Goal: Information Seeking & Learning: Learn about a topic

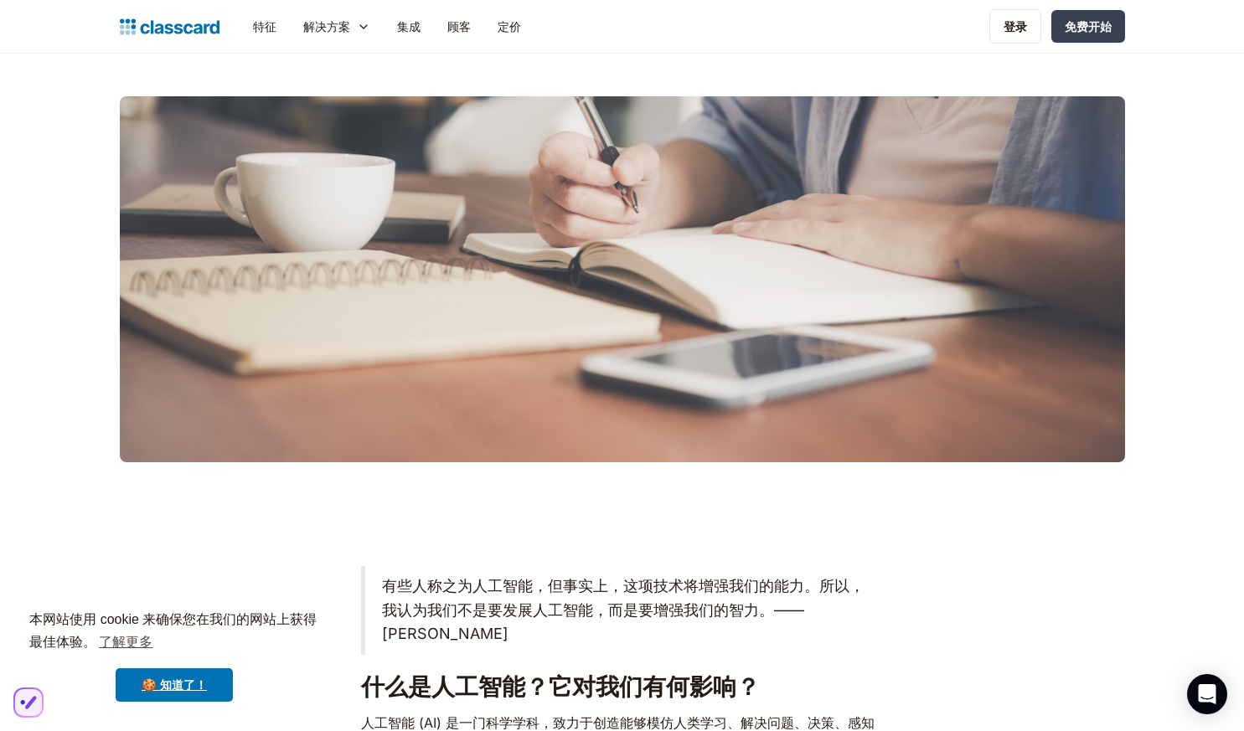
scroll to position [335, 0]
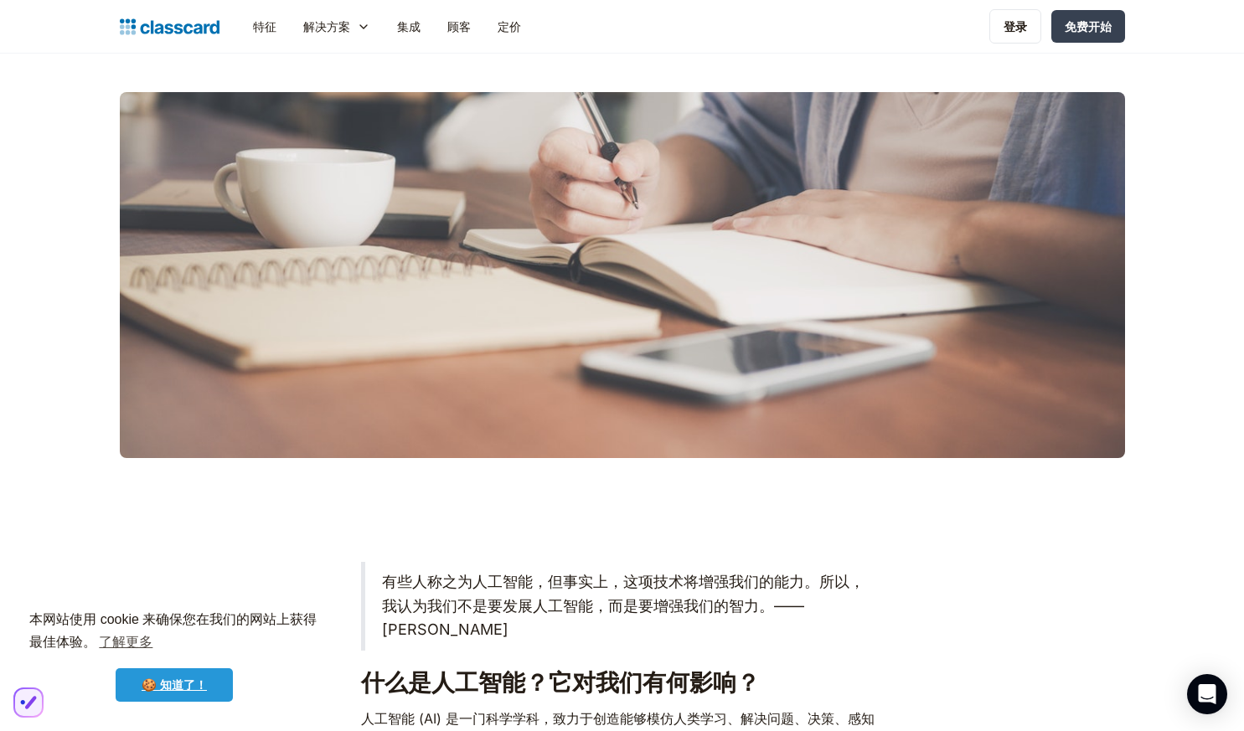
click at [196, 688] on font "🍪 知道了！" at bounding box center [174, 684] width 65 height 13
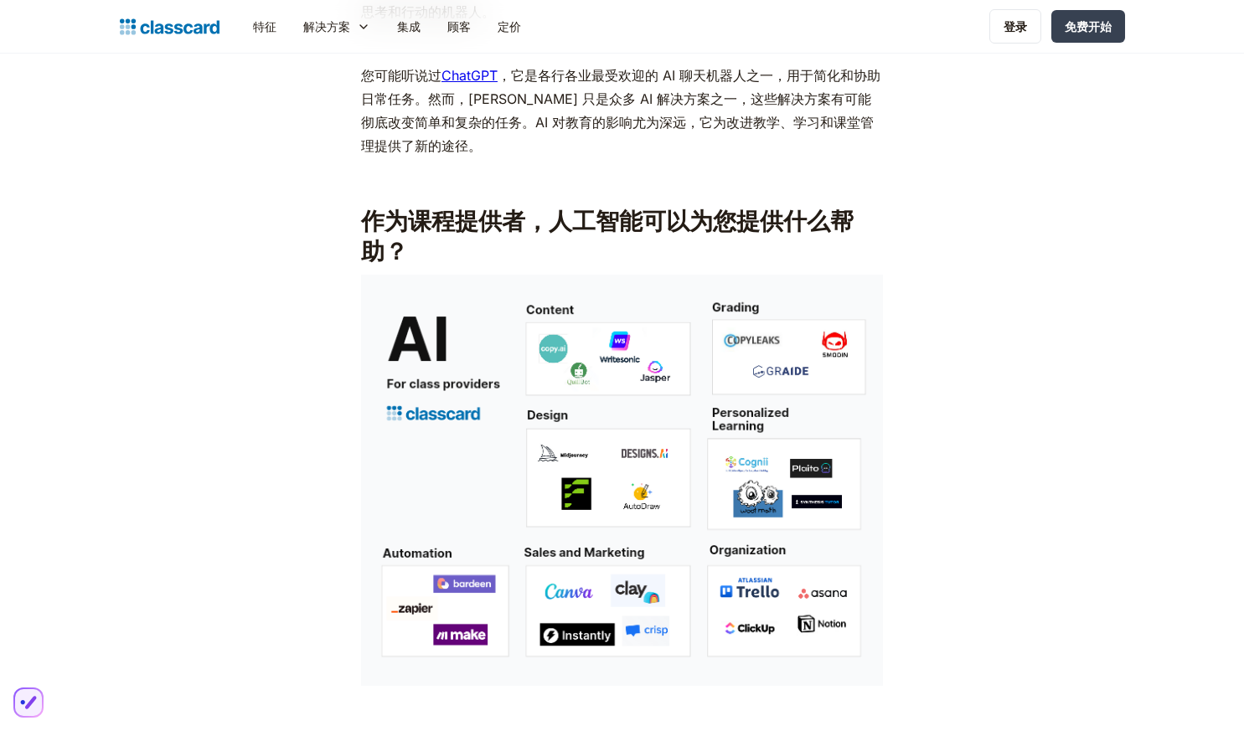
scroll to position [1173, 0]
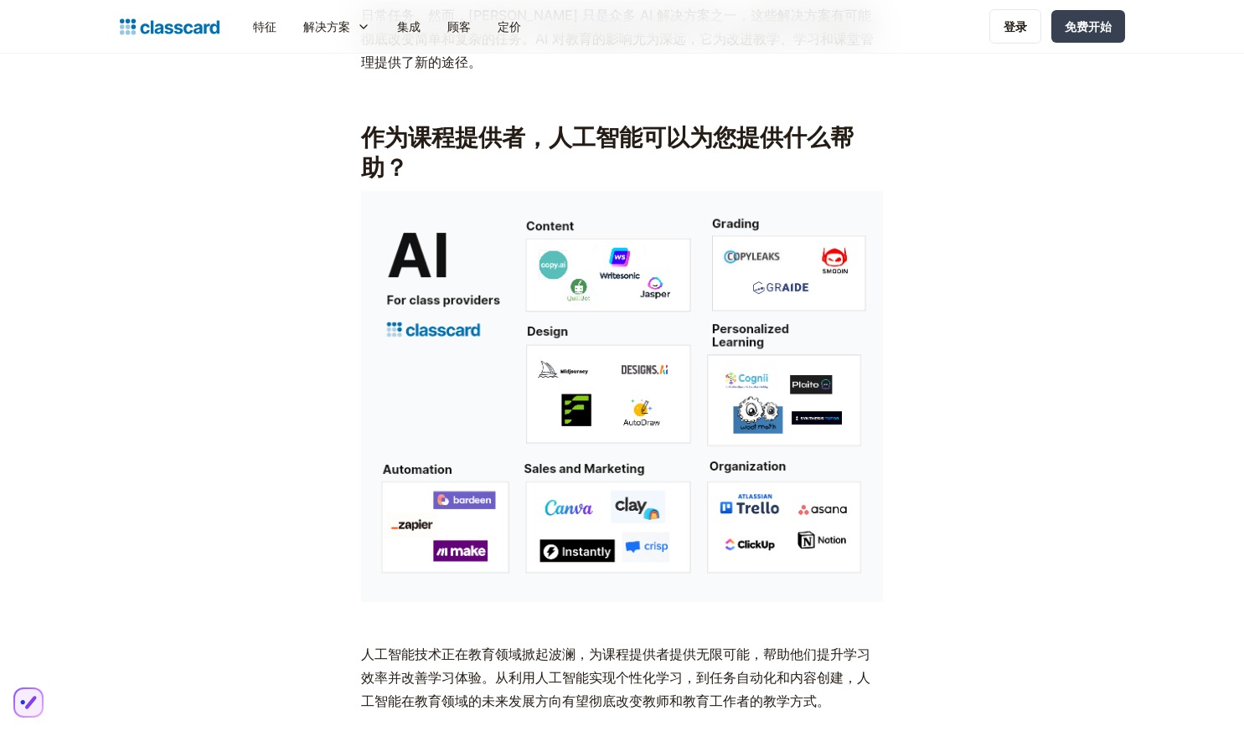
click at [621, 258] on img at bounding box center [622, 396] width 522 height 411
click at [745, 257] on img at bounding box center [622, 396] width 522 height 411
click at [619, 374] on img at bounding box center [622, 396] width 522 height 411
click at [747, 376] on img at bounding box center [622, 396] width 522 height 411
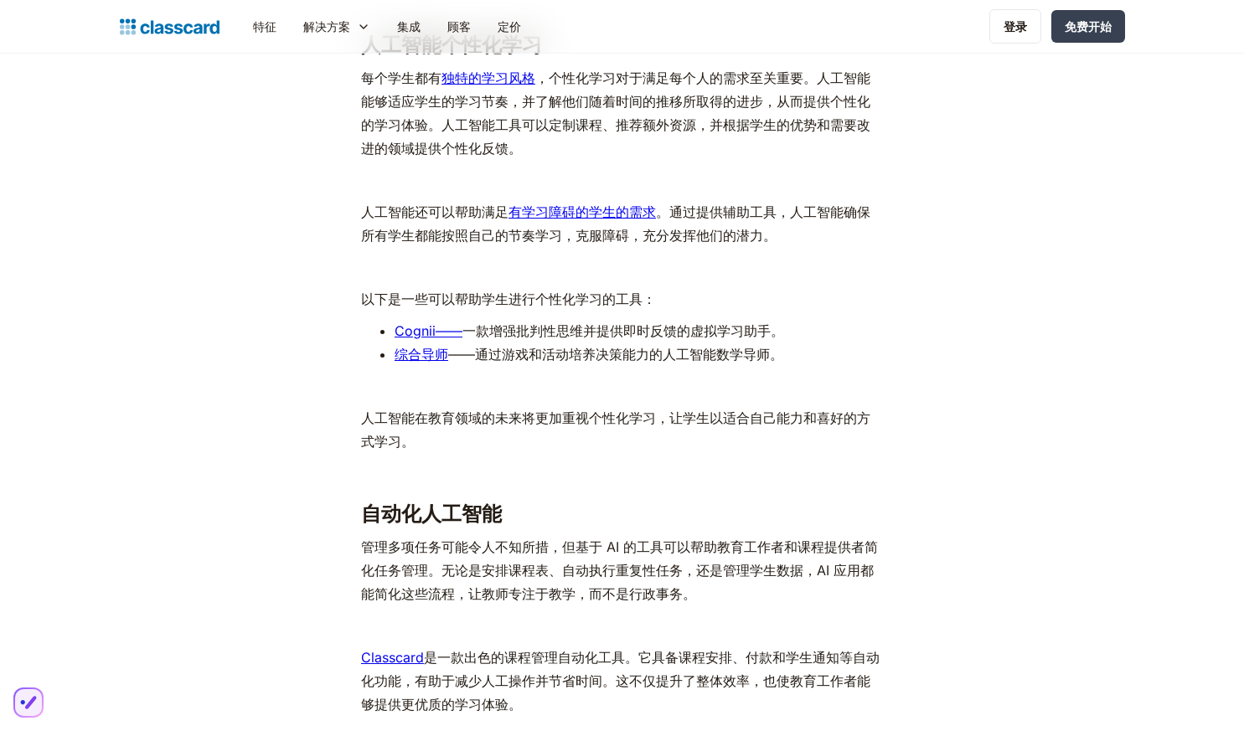
scroll to position [4271, 0]
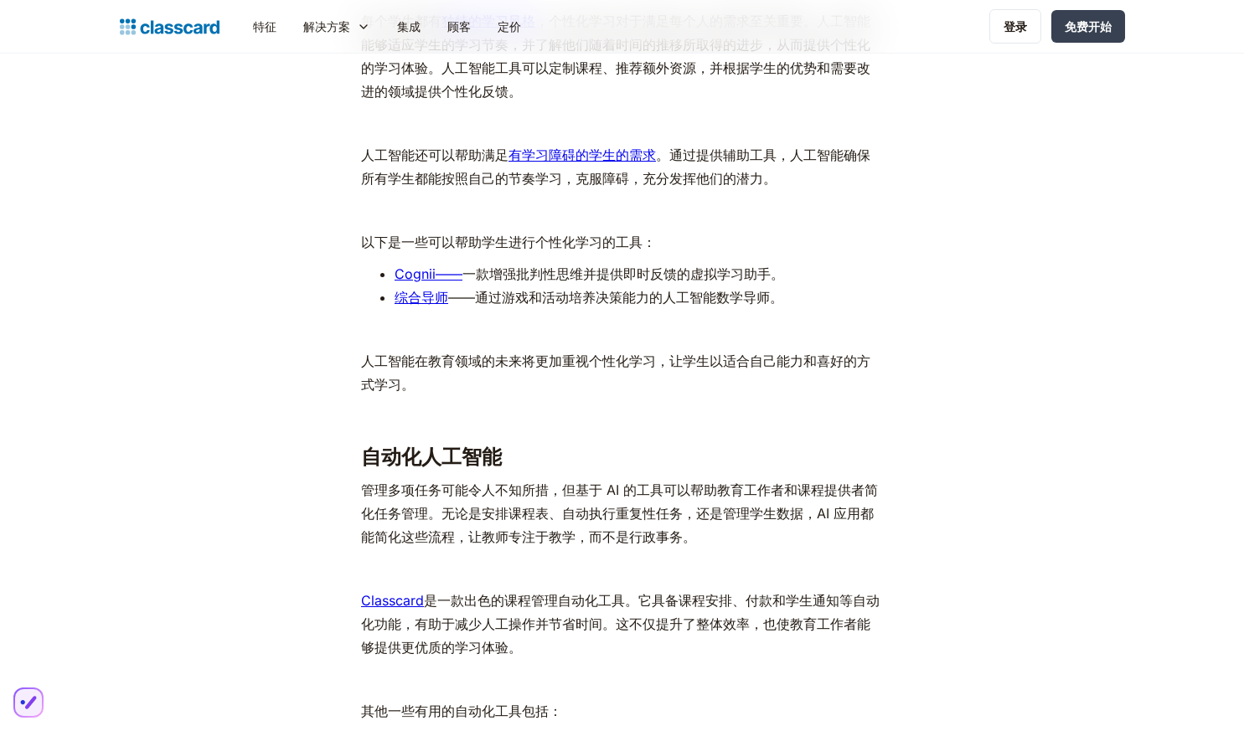
click at [434, 289] on font "综合导师" at bounding box center [421, 297] width 54 height 17
click at [651, 445] on h3 "自动化人工智能" at bounding box center [622, 457] width 522 height 25
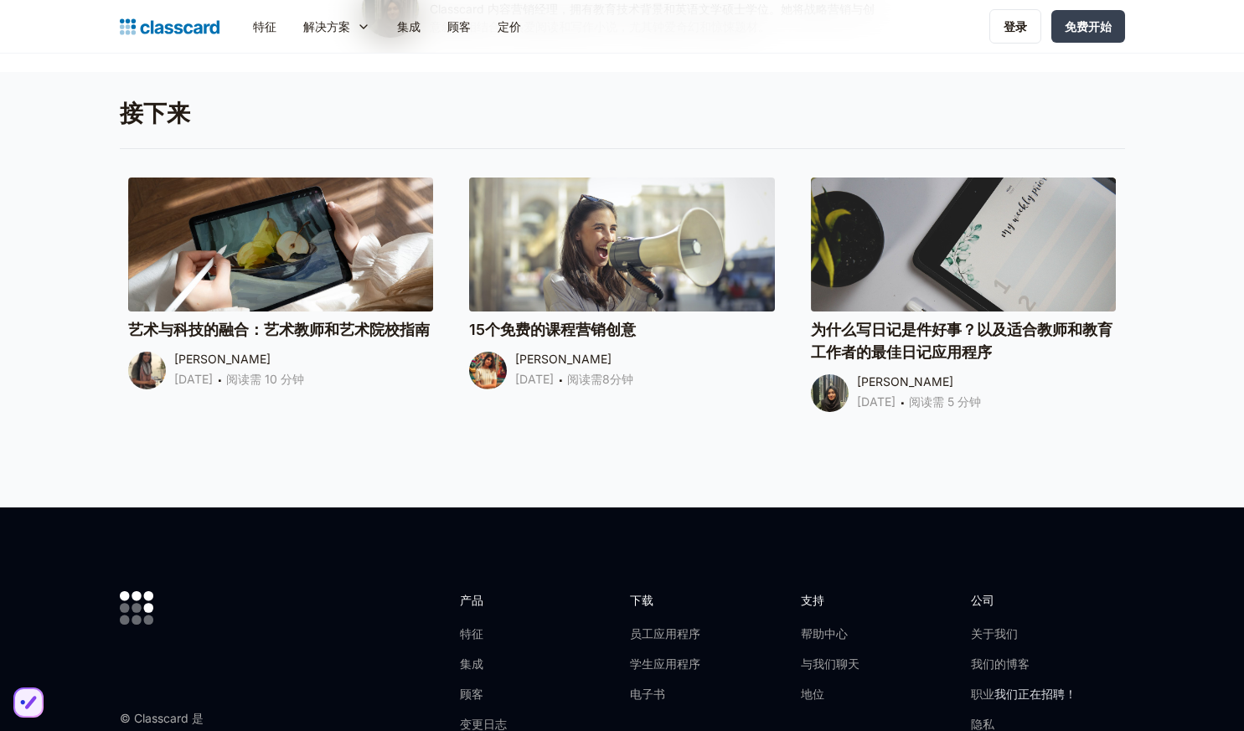
scroll to position [7789, 0]
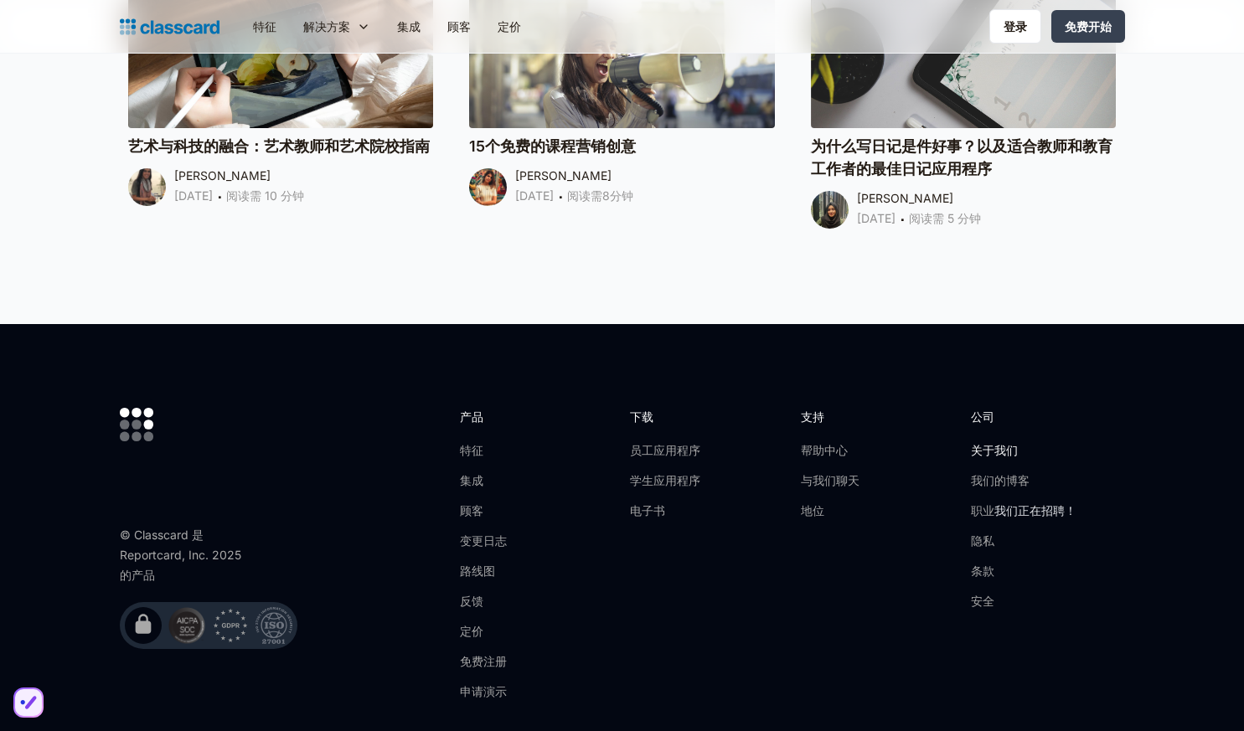
click at [982, 443] on font "关于我们" at bounding box center [994, 450] width 47 height 14
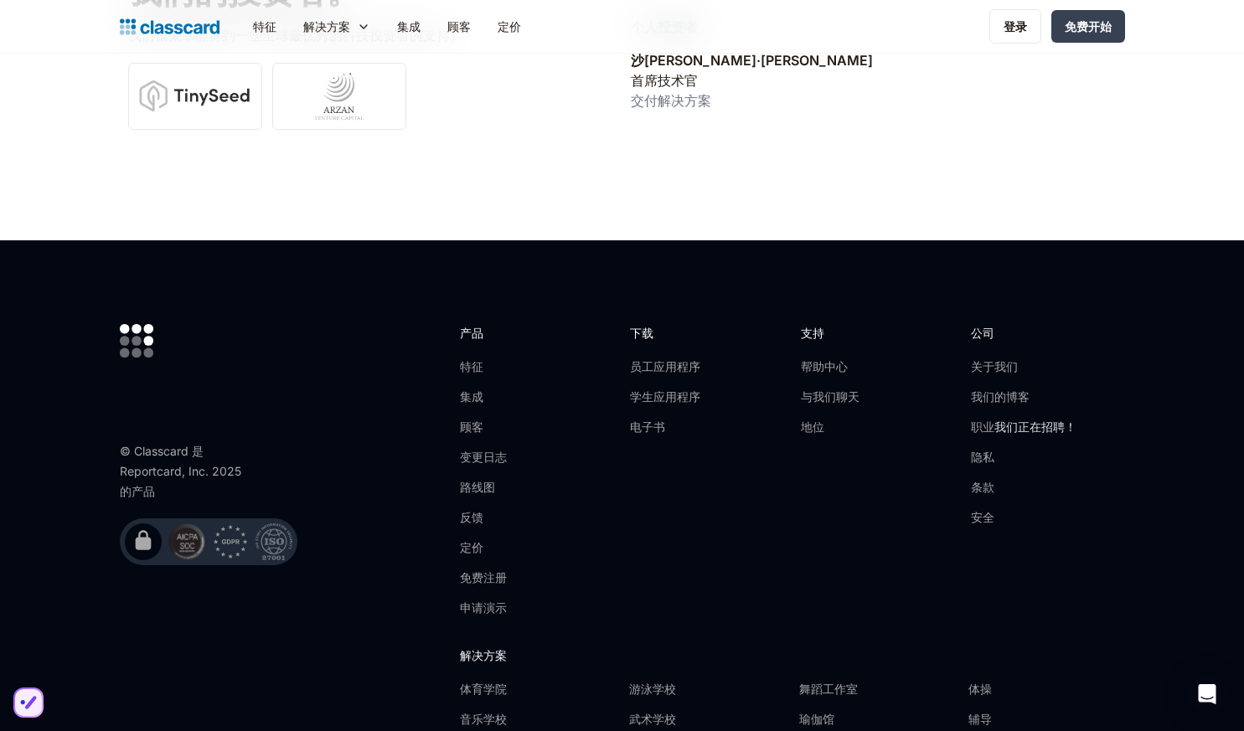
scroll to position [5611, 0]
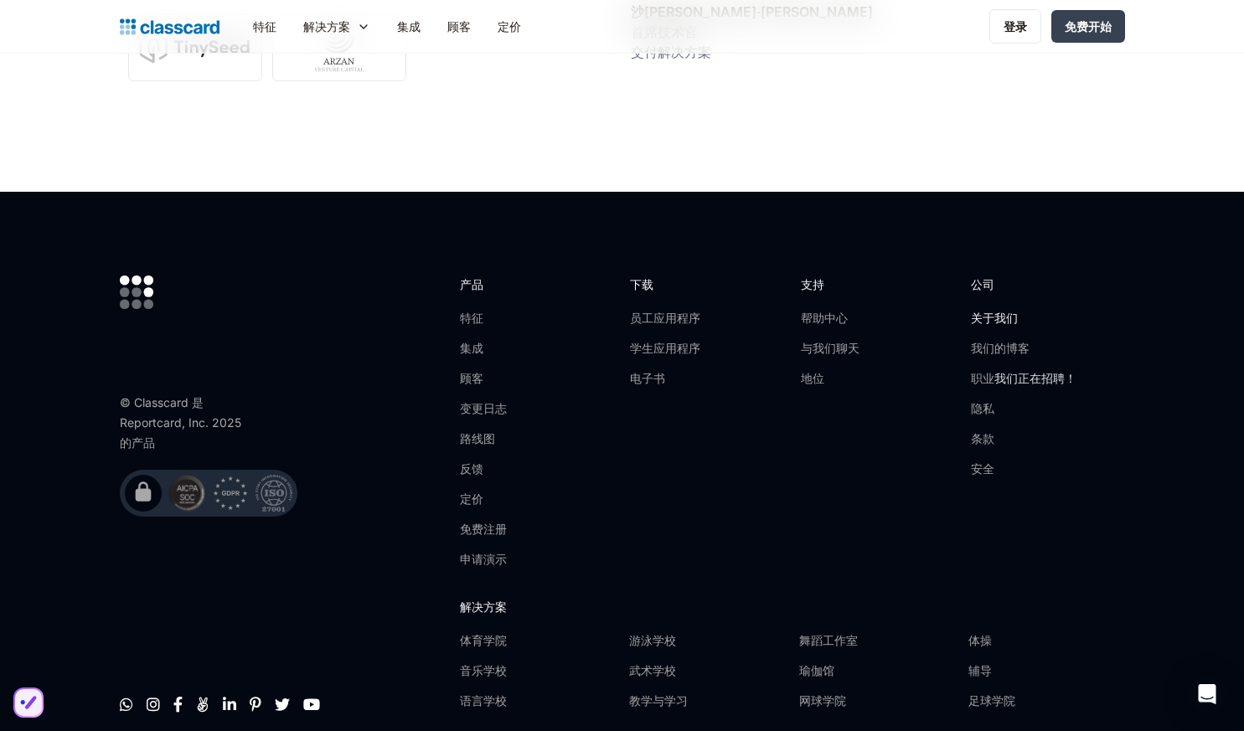
click at [983, 315] on font "关于我们" at bounding box center [994, 318] width 47 height 14
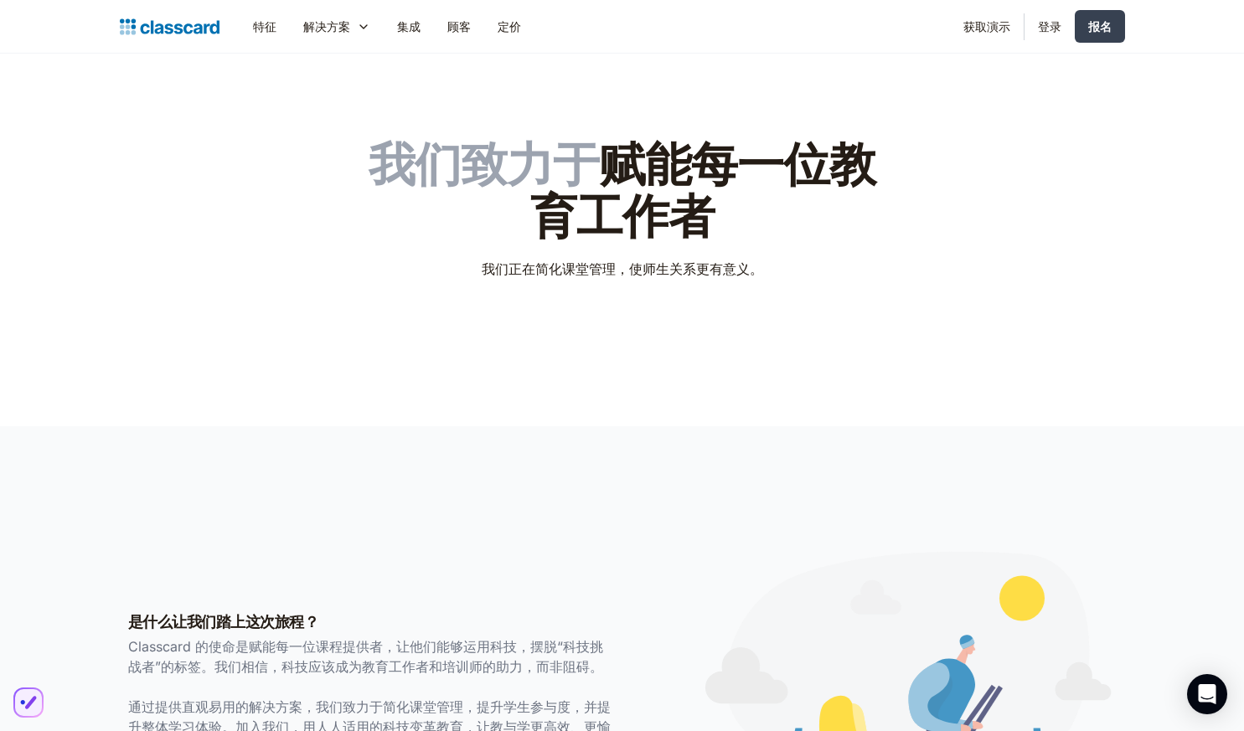
scroll to position [84, 0]
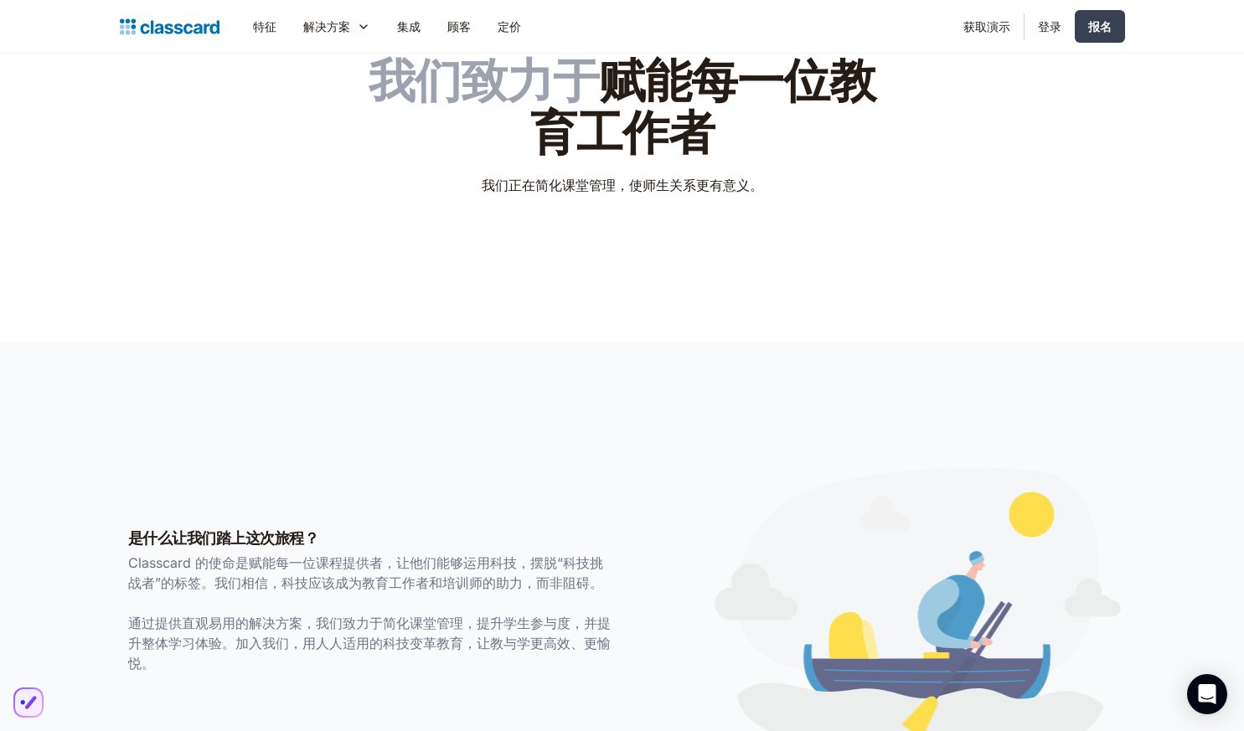
click at [136, 134] on div "我们致力于 赋能每一位教育工作者 我们正在简化课堂管理，使师生关系更有意义。" at bounding box center [622, 143] width 1005 height 230
click at [149, 23] on img at bounding box center [170, 26] width 100 height 23
